Goal: Complete application form

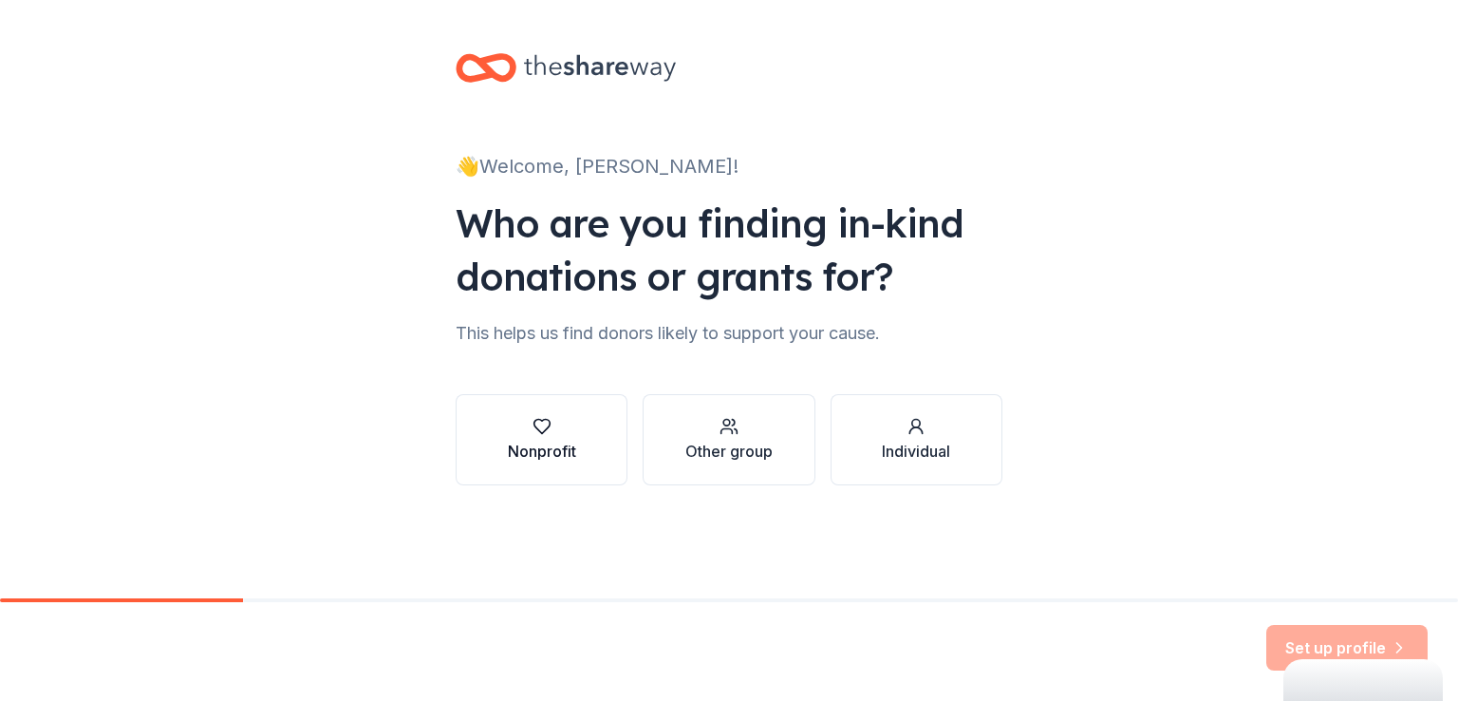
click at [539, 432] on icon "button" at bounding box center [542, 427] width 16 height 14
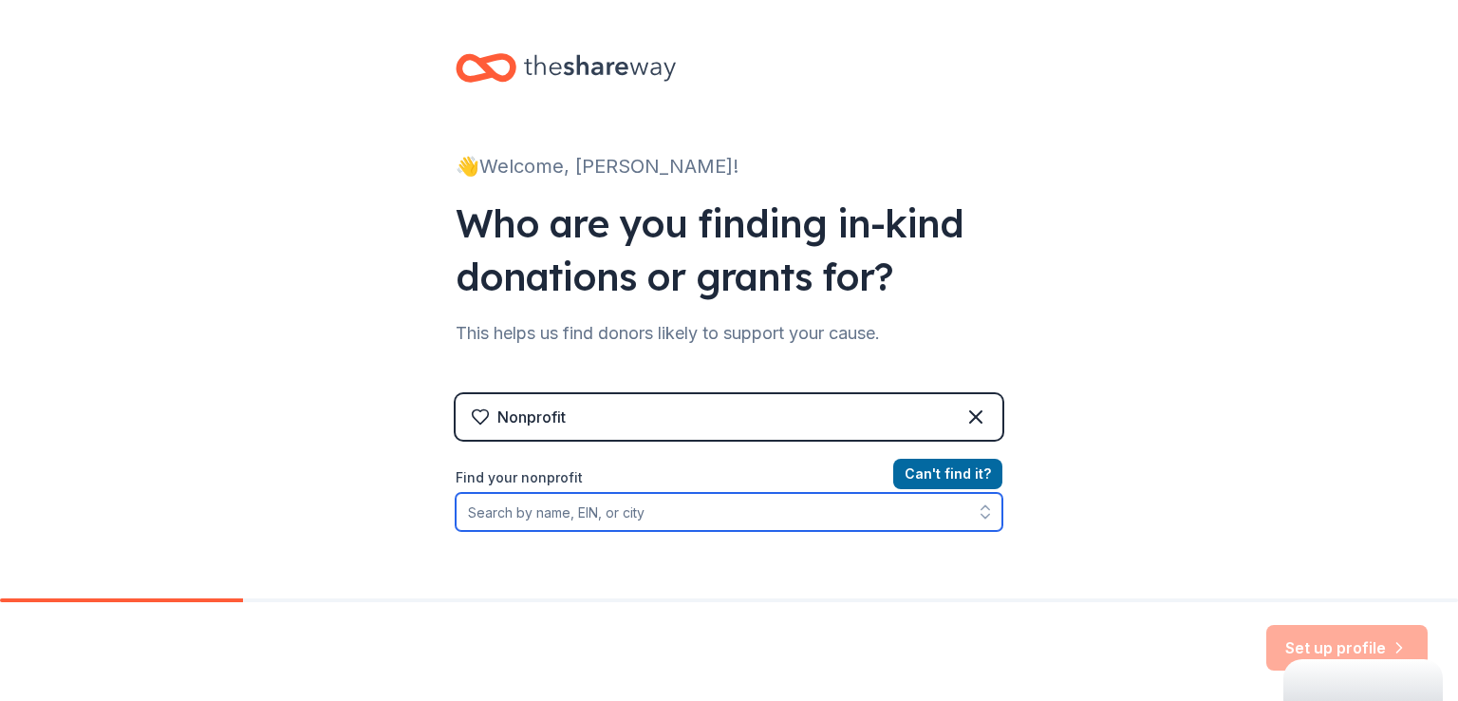
click at [487, 512] on input "Find your nonprofit" at bounding box center [729, 512] width 547 height 38
type input "A"
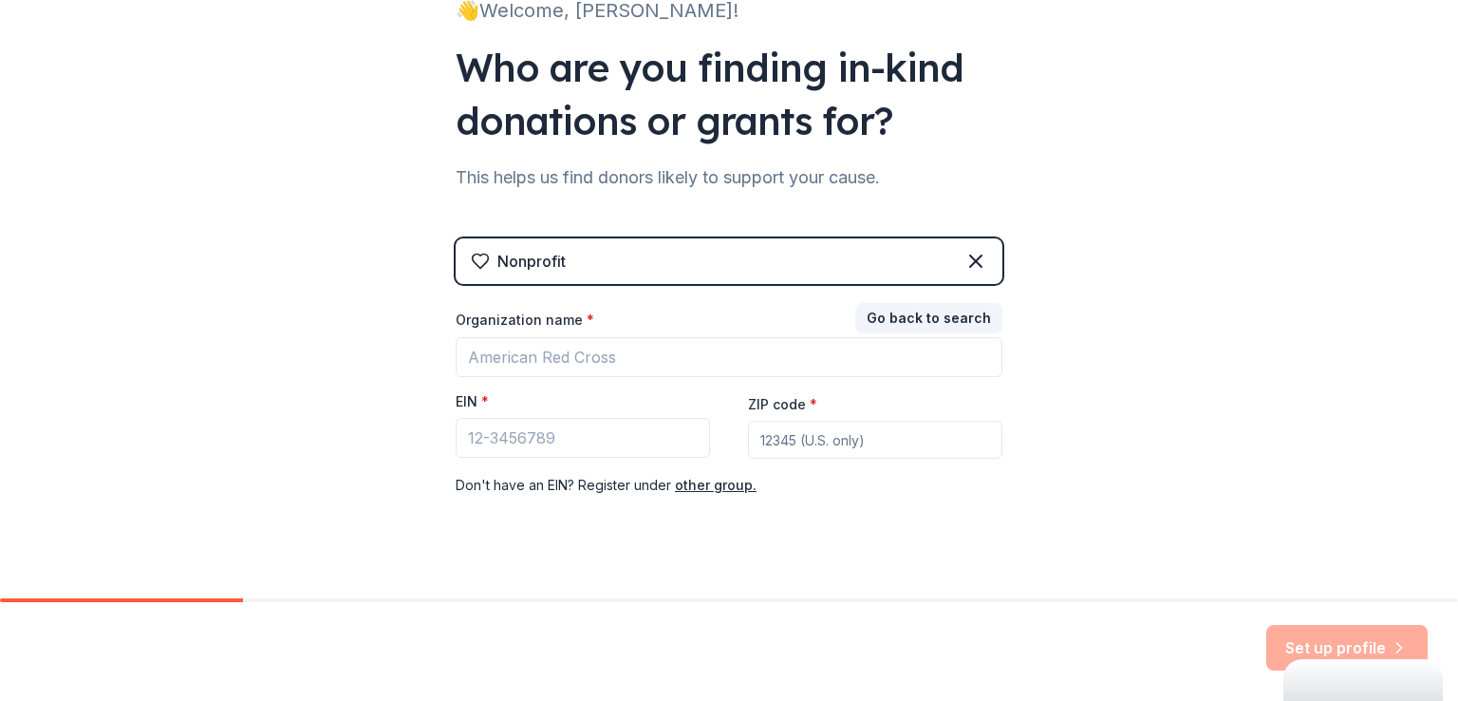
scroll to position [183, 0]
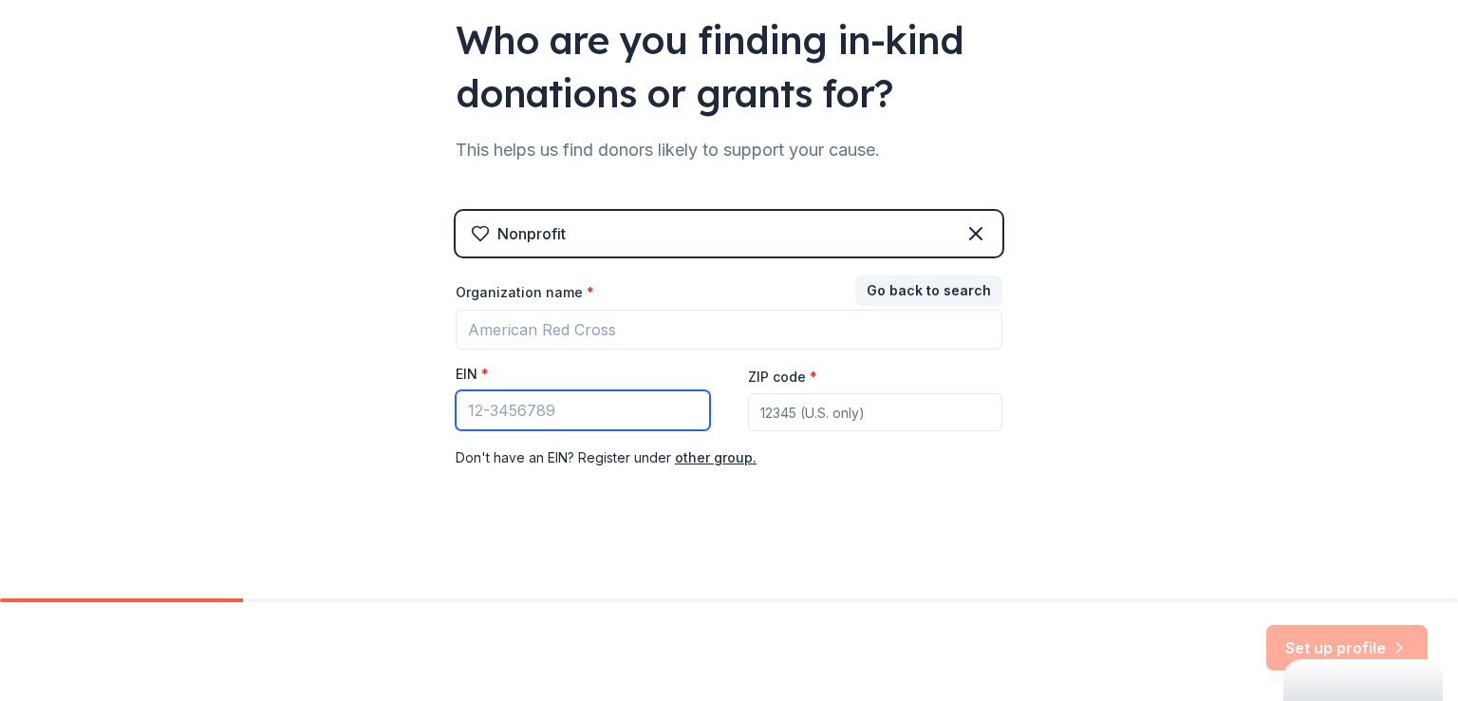
click at [564, 413] on input "EIN *" at bounding box center [583, 410] width 254 height 40
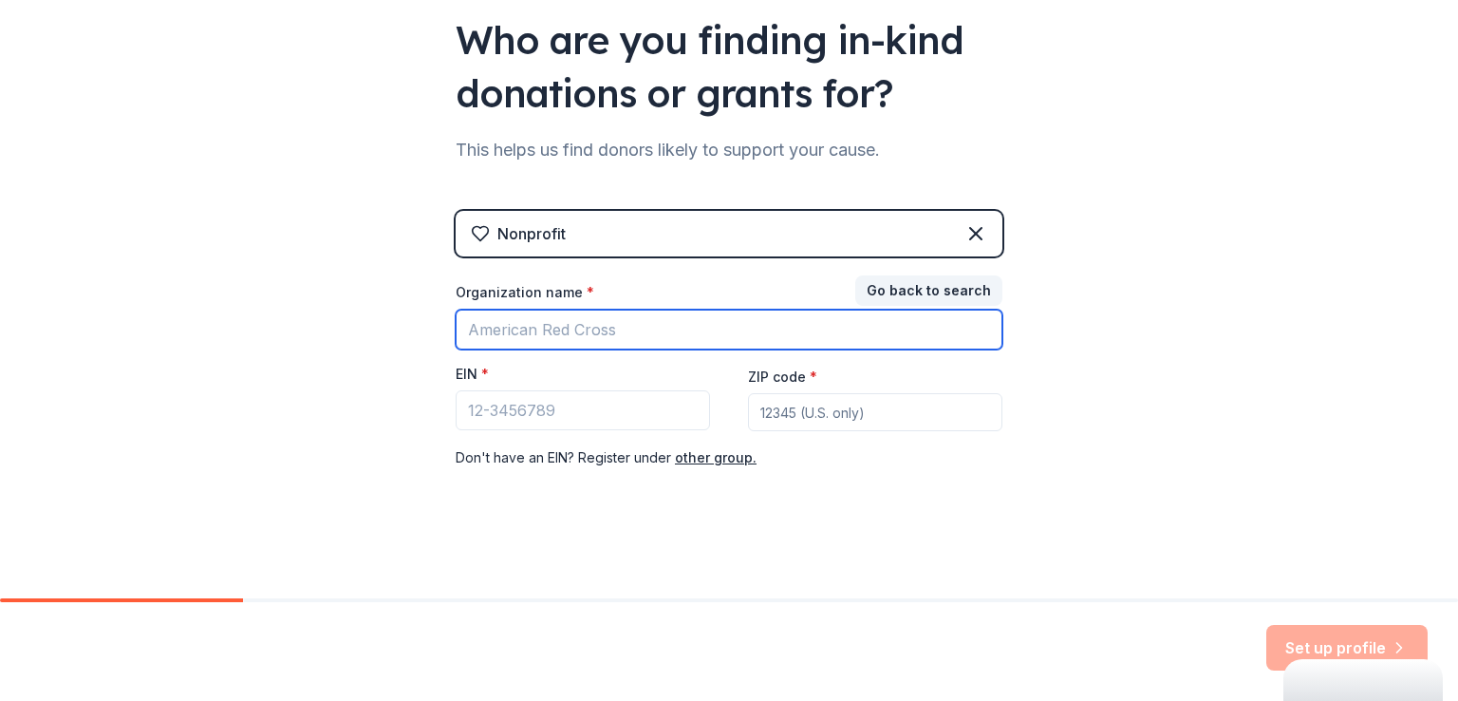
click at [513, 330] on input "Organization name *" at bounding box center [729, 329] width 547 height 40
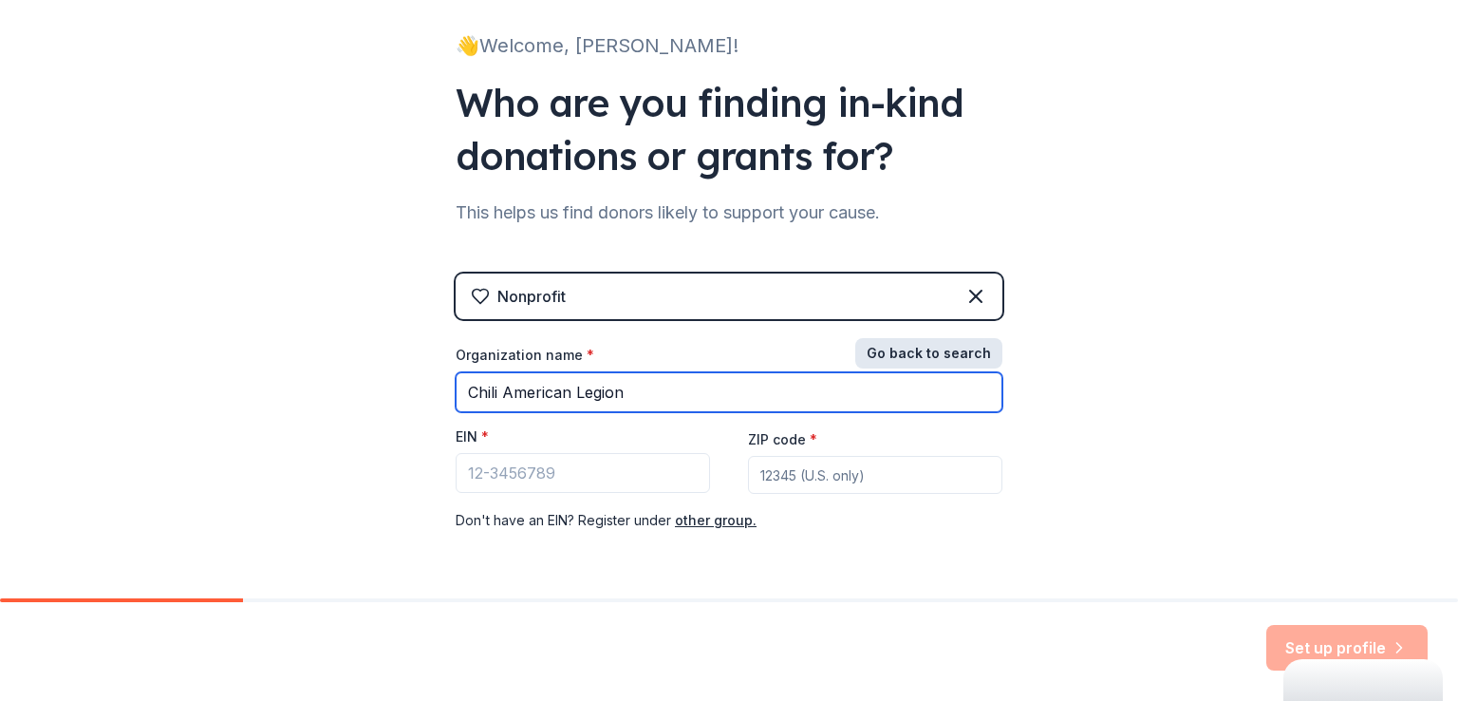
scroll to position [88, 0]
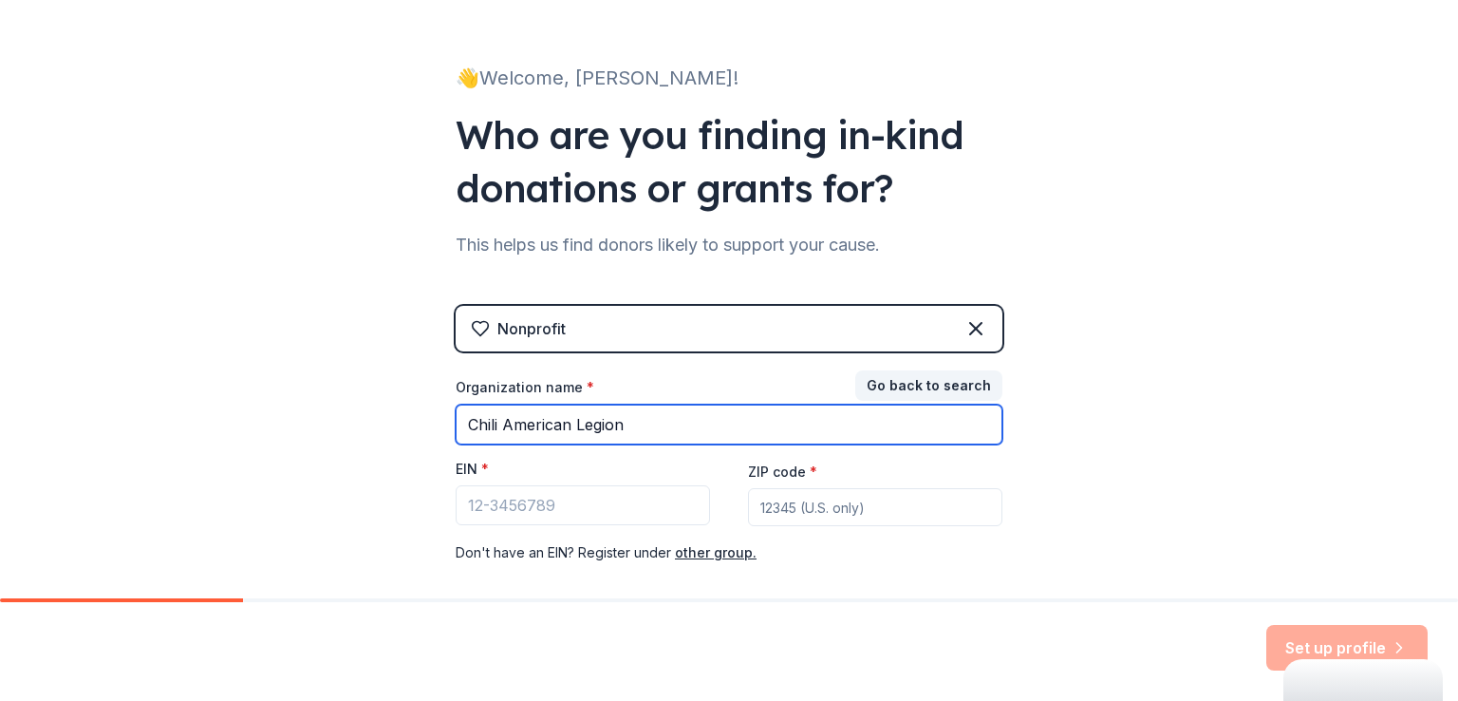
type input "Chili American Legion"
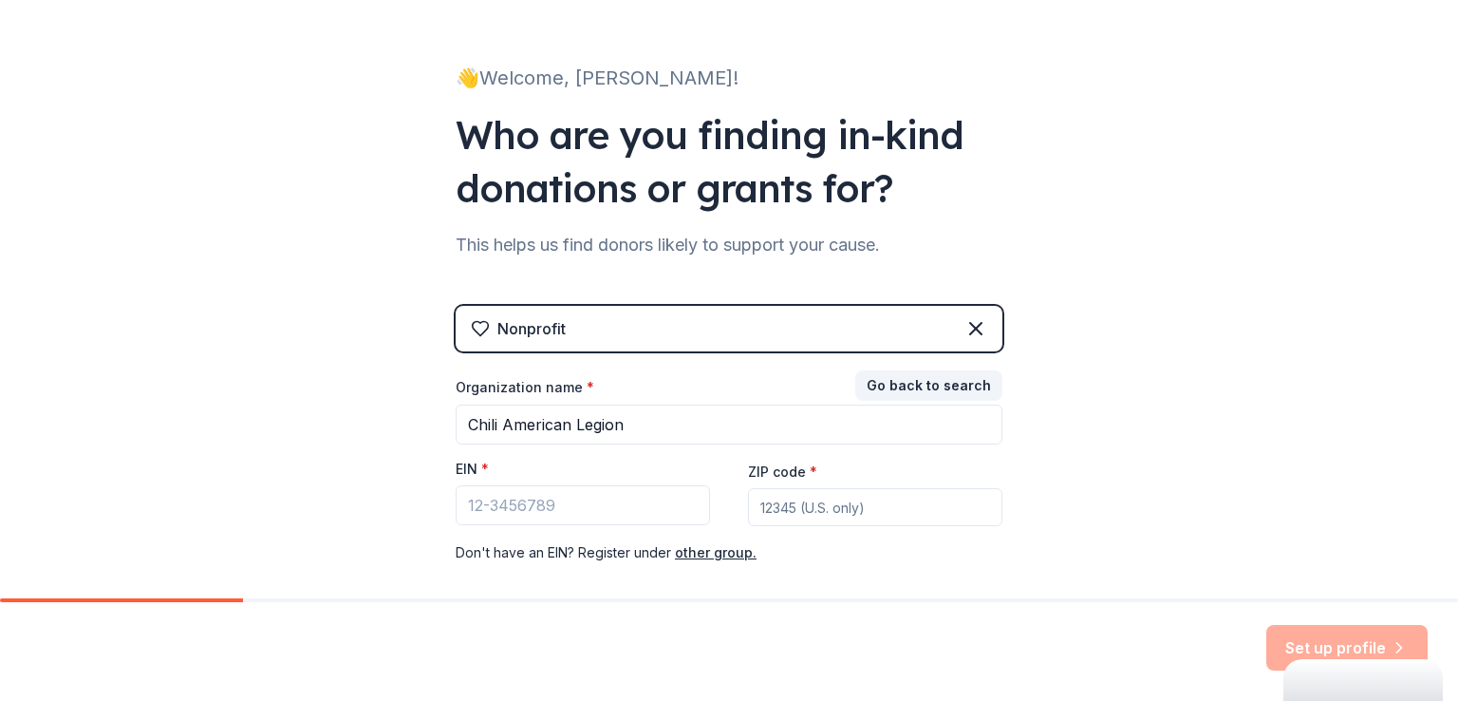
click at [826, 464] on div "ZIP code *" at bounding box center [875, 492] width 254 height 67
click at [809, 467] on div "ZIP code *" at bounding box center [875, 492] width 254 height 67
click at [768, 511] on input "ZIP code *" at bounding box center [875, 507] width 254 height 38
type input "14624"
click at [695, 551] on button "other group." at bounding box center [716, 552] width 82 height 23
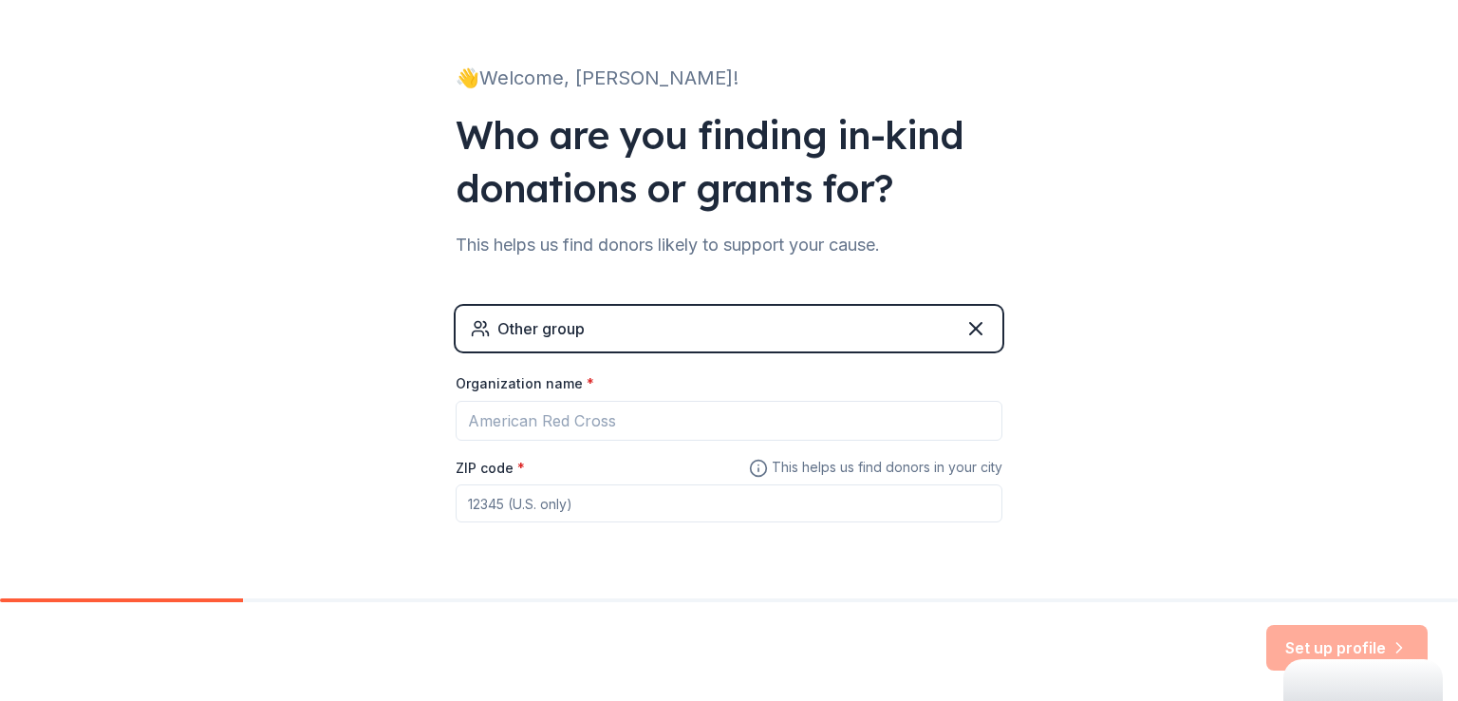
click at [507, 510] on input "ZIP code *" at bounding box center [729, 503] width 547 height 38
type input "14624"
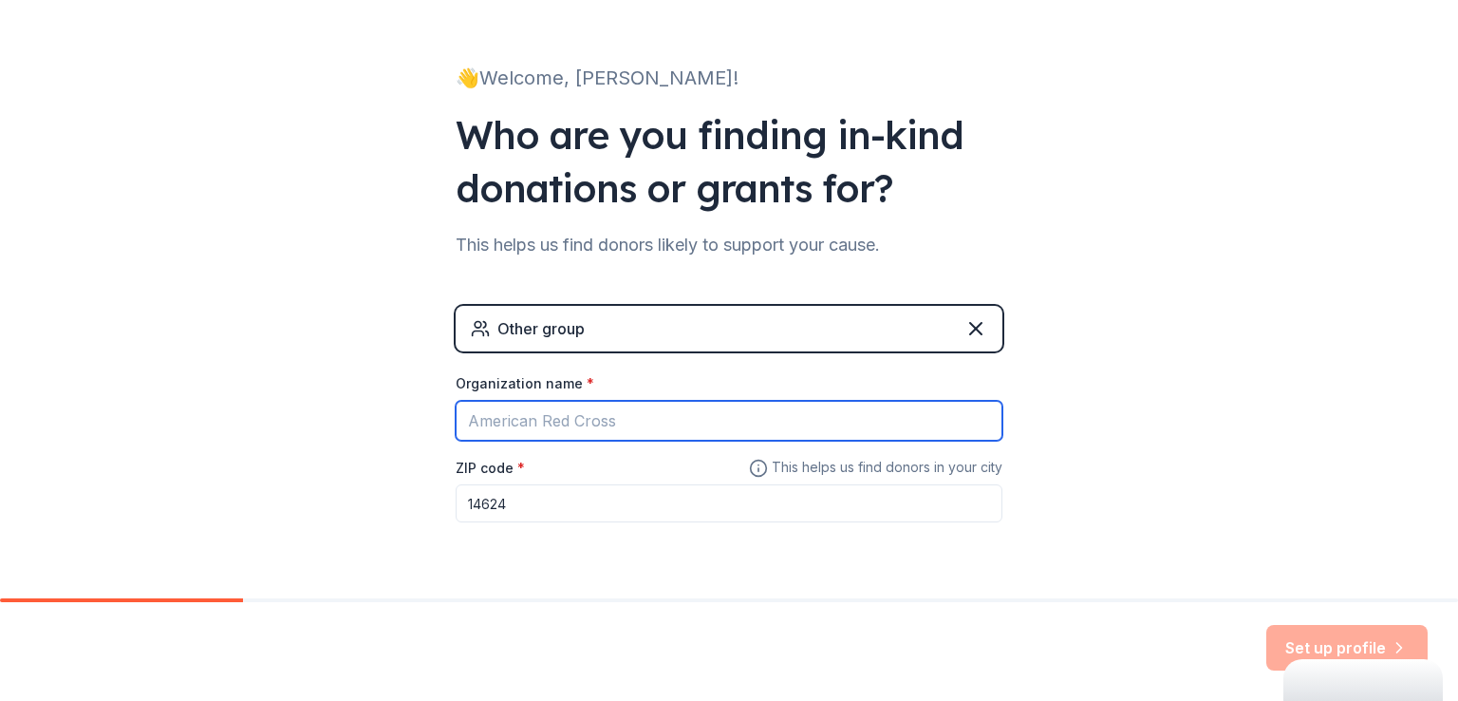
click at [514, 415] on input "Organization name *" at bounding box center [729, 421] width 547 height 40
type input "Chili American Legion"
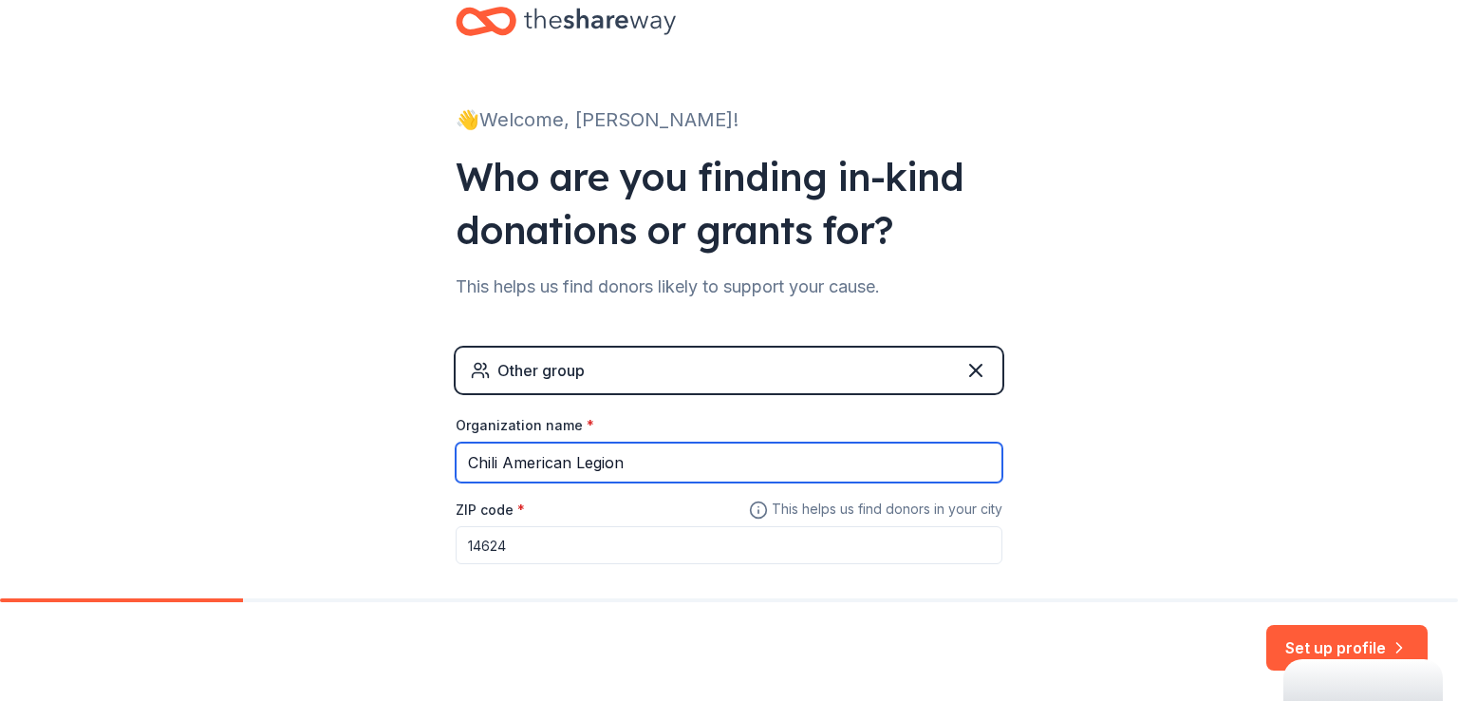
scroll to position [141, 0]
